Goal: Task Accomplishment & Management: Manage account settings

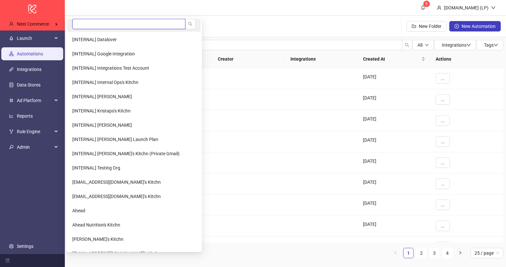
click at [108, 25] on input "search" at bounding box center [128, 24] width 113 height 10
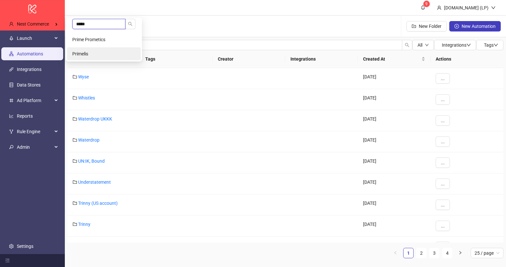
type input "*****"
click at [99, 49] on li "Primelis" at bounding box center [104, 53] width 74 height 13
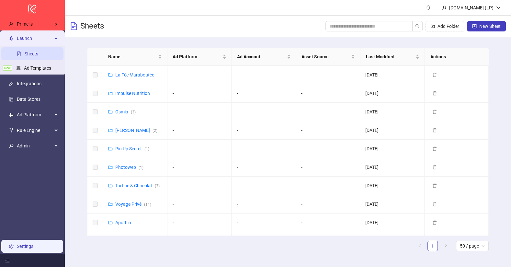
click at [33, 244] on link "Settings" at bounding box center [25, 246] width 17 height 5
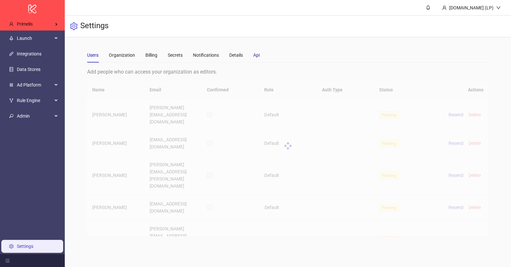
click at [258, 54] on div "Api" at bounding box center [256, 55] width 6 height 7
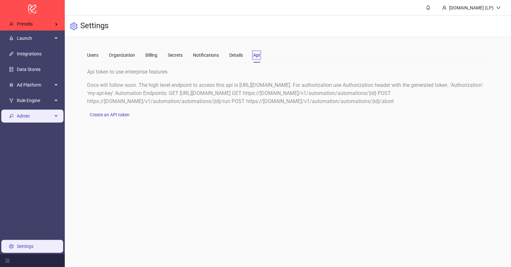
click at [39, 113] on span "Admin" at bounding box center [35, 115] width 36 height 13
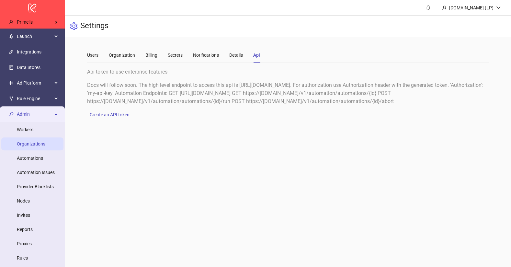
click at [37, 143] on link "Organizations" at bounding box center [31, 143] width 29 height 5
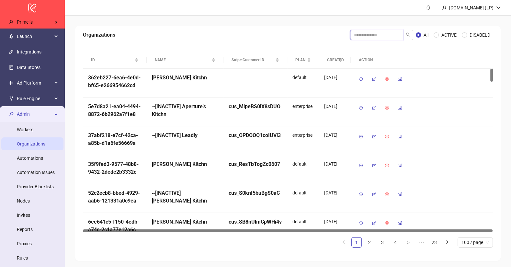
click at [355, 33] on input "search" at bounding box center [376, 35] width 53 height 10
type input "********"
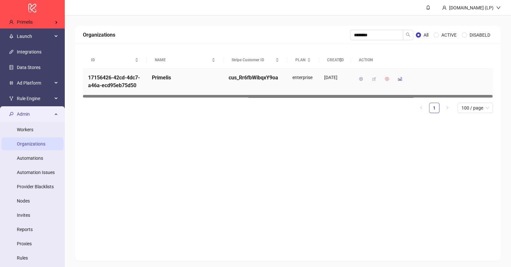
click at [375, 78] on icon "button" at bounding box center [374, 79] width 5 height 5
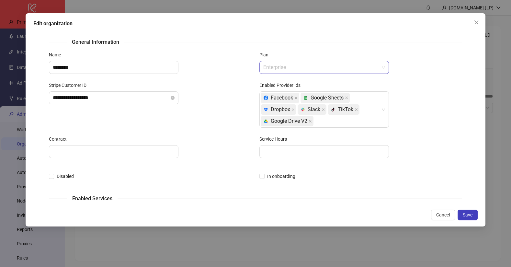
click at [302, 65] on span "Enterprise" at bounding box center [324, 67] width 122 height 12
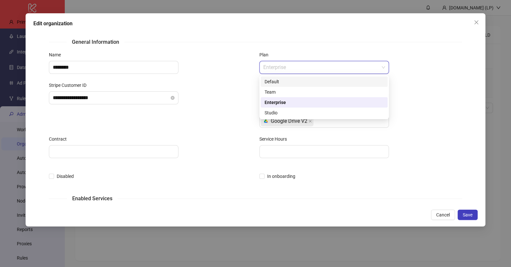
click at [285, 79] on div "Default" at bounding box center [324, 81] width 119 height 7
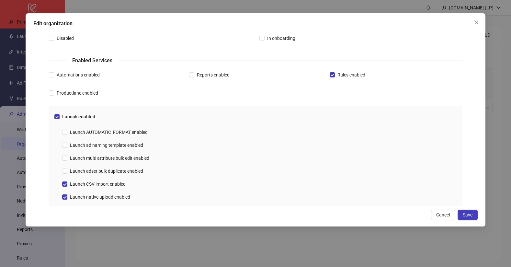
scroll to position [269, 0]
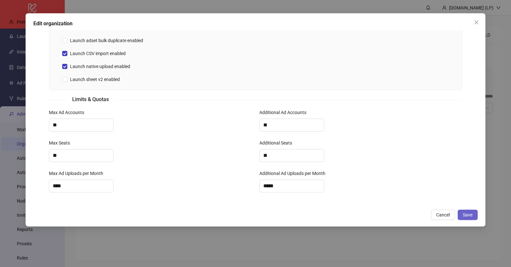
click at [475, 215] on button "Save" at bounding box center [468, 215] width 20 height 10
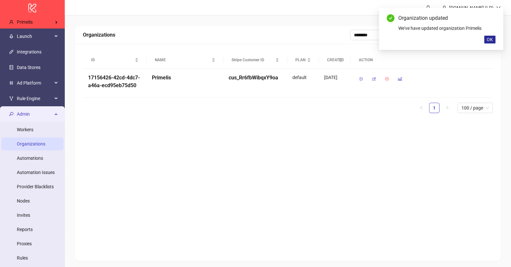
click at [488, 41] on span "OK" at bounding box center [490, 39] width 6 height 5
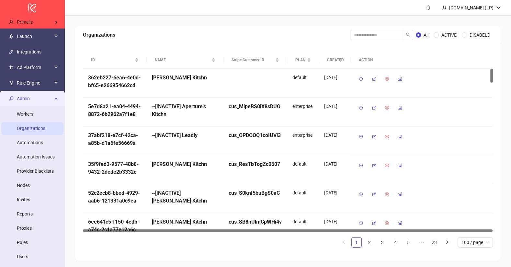
click at [32, 99] on span "Admin" at bounding box center [35, 98] width 36 height 13
